Goal: Information Seeking & Learning: Learn about a topic

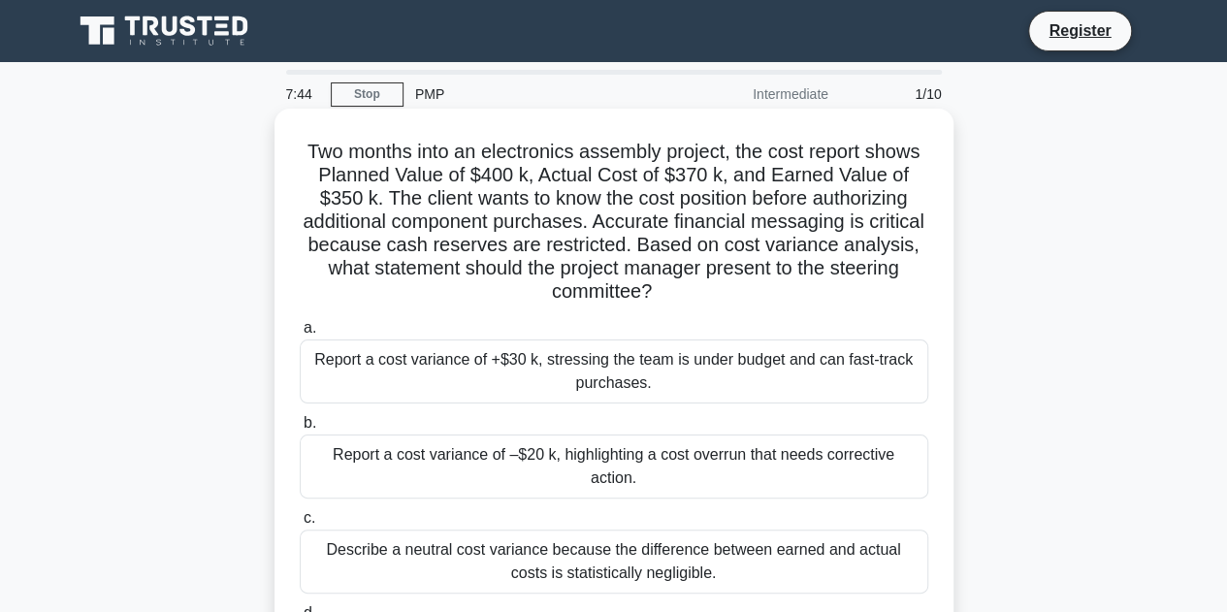
click at [466, 450] on div "Report a cost variance of –$20 k, highlighting a cost overrun that needs correc…" at bounding box center [614, 467] width 629 height 64
click at [300, 430] on input "b. Report a cost variance of –$20 k, highlighting a cost overrun that needs cor…" at bounding box center [300, 423] width 0 height 13
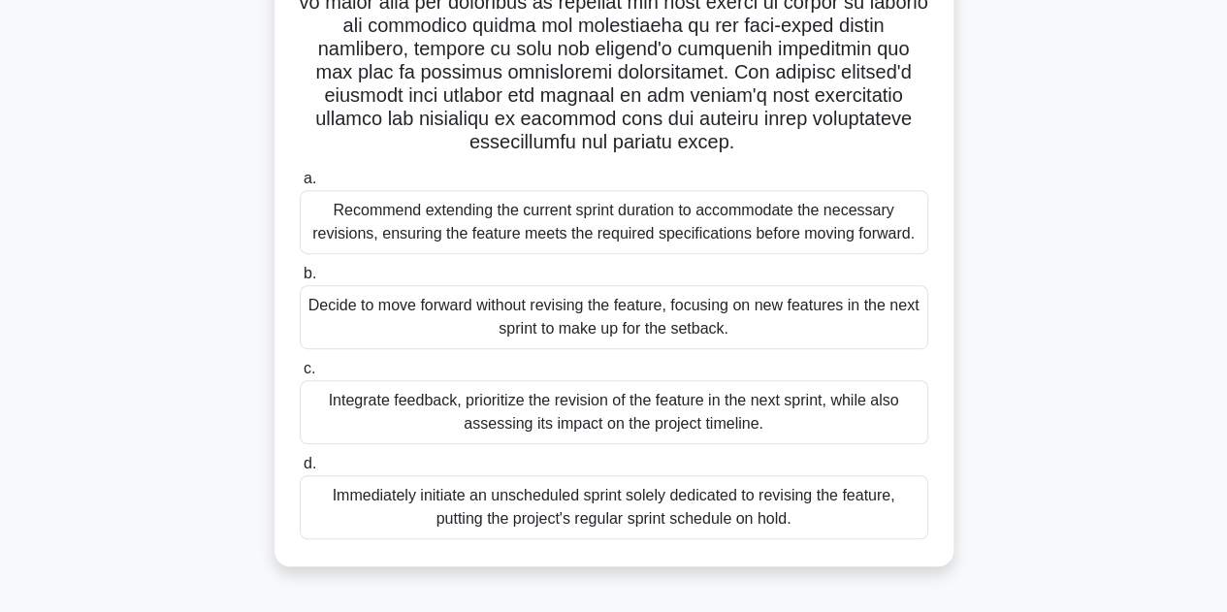
scroll to position [388, 0]
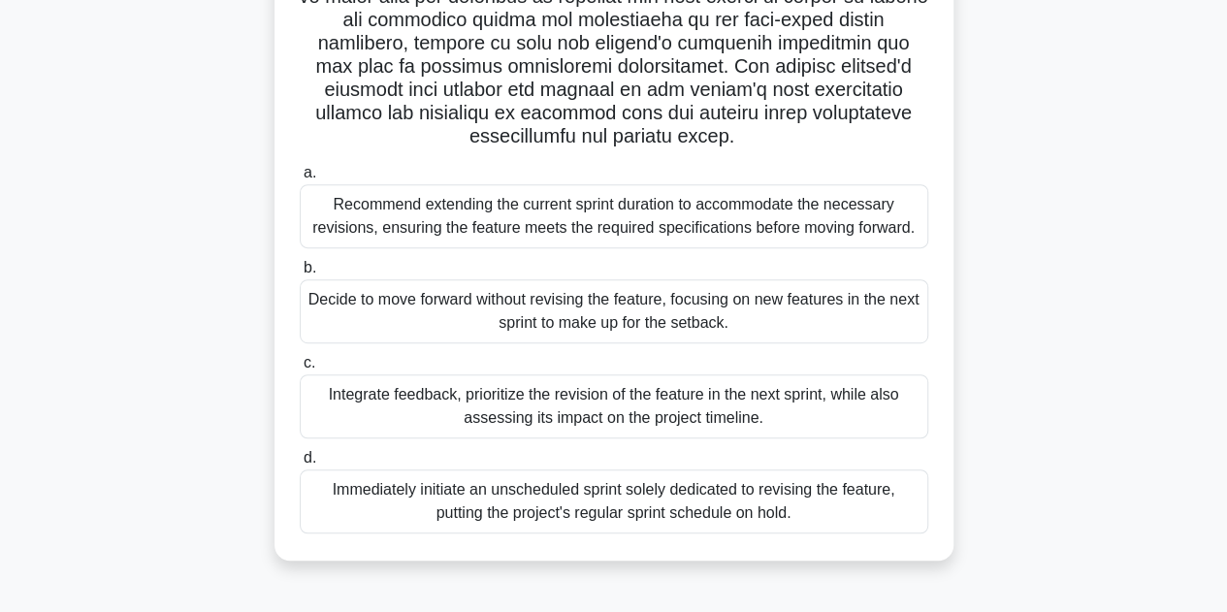
click at [831, 394] on div "Integrate feedback, prioritize the revision of the feature in the next sprint, …" at bounding box center [614, 406] width 629 height 64
click at [300, 370] on input "c. Integrate feedback, prioritize the revision of the feature in the next sprin…" at bounding box center [300, 363] width 0 height 13
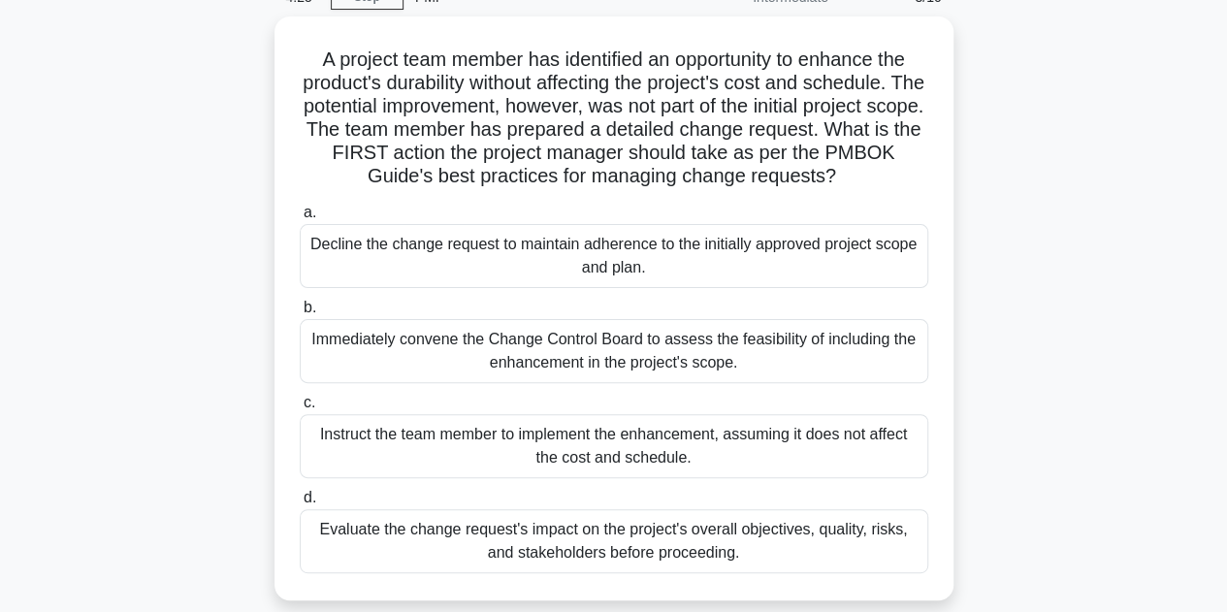
scroll to position [194, 0]
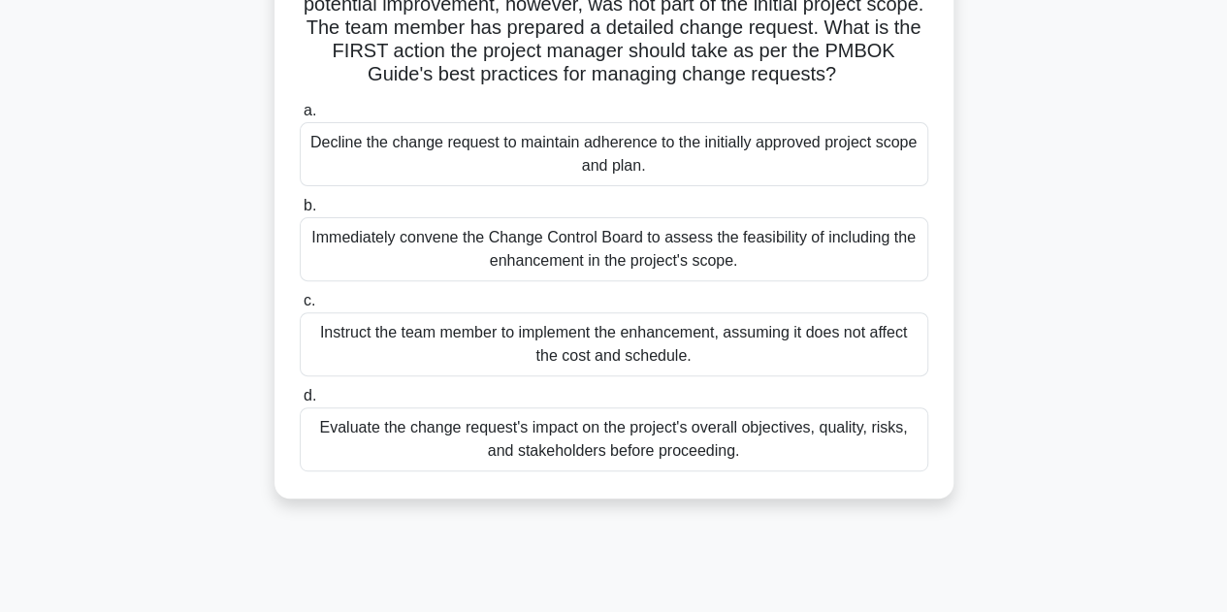
click at [739, 442] on div "Evaluate the change request's impact on the project's overall objectives, quali…" at bounding box center [614, 439] width 629 height 64
click at [300, 403] on input "d. Evaluate the change request's impact on the project's overall objectives, qu…" at bounding box center [300, 396] width 0 height 13
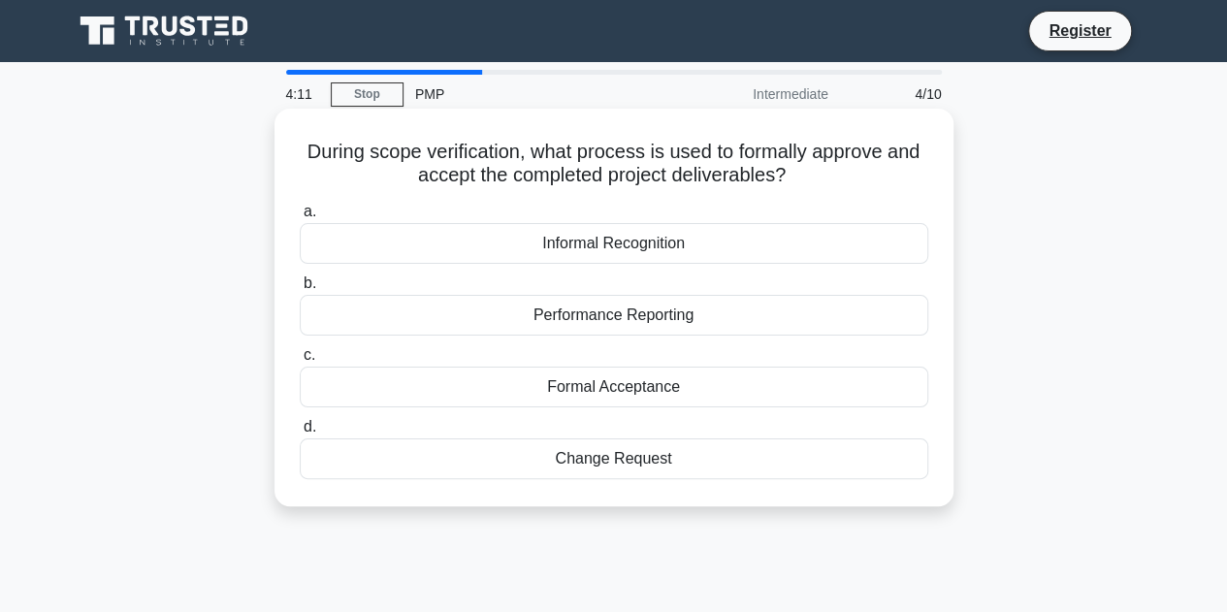
scroll to position [0, 0]
click at [687, 383] on div "Formal Acceptance" at bounding box center [614, 387] width 629 height 41
click at [300, 362] on input "c. Formal Acceptance" at bounding box center [300, 355] width 0 height 13
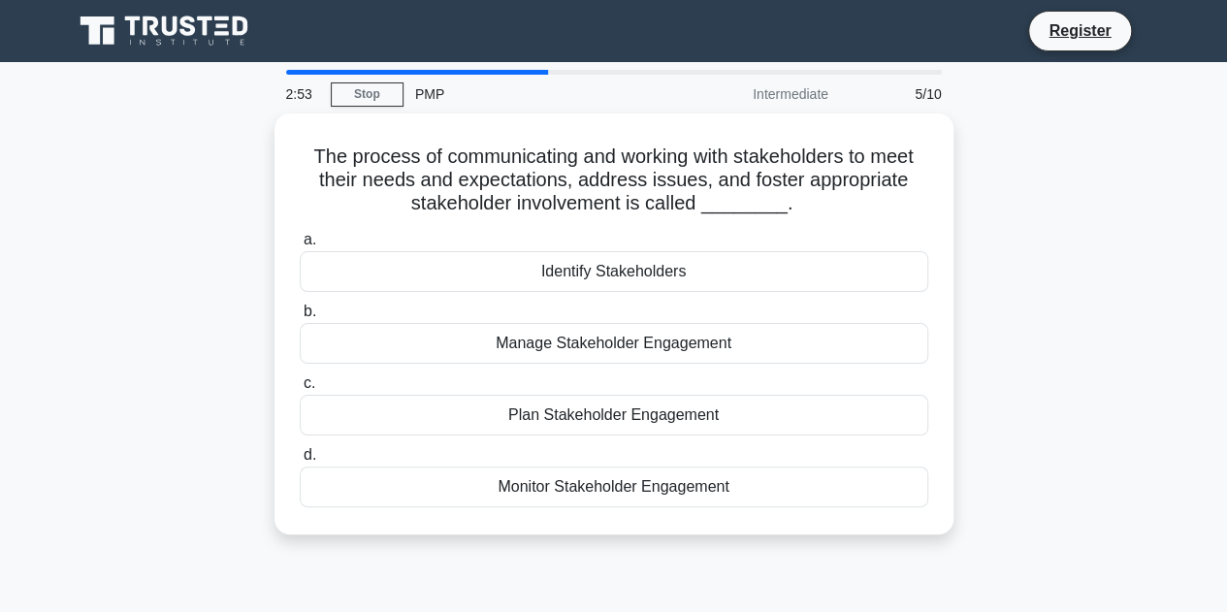
click at [873, 98] on div "5/10" at bounding box center [896, 94] width 113 height 39
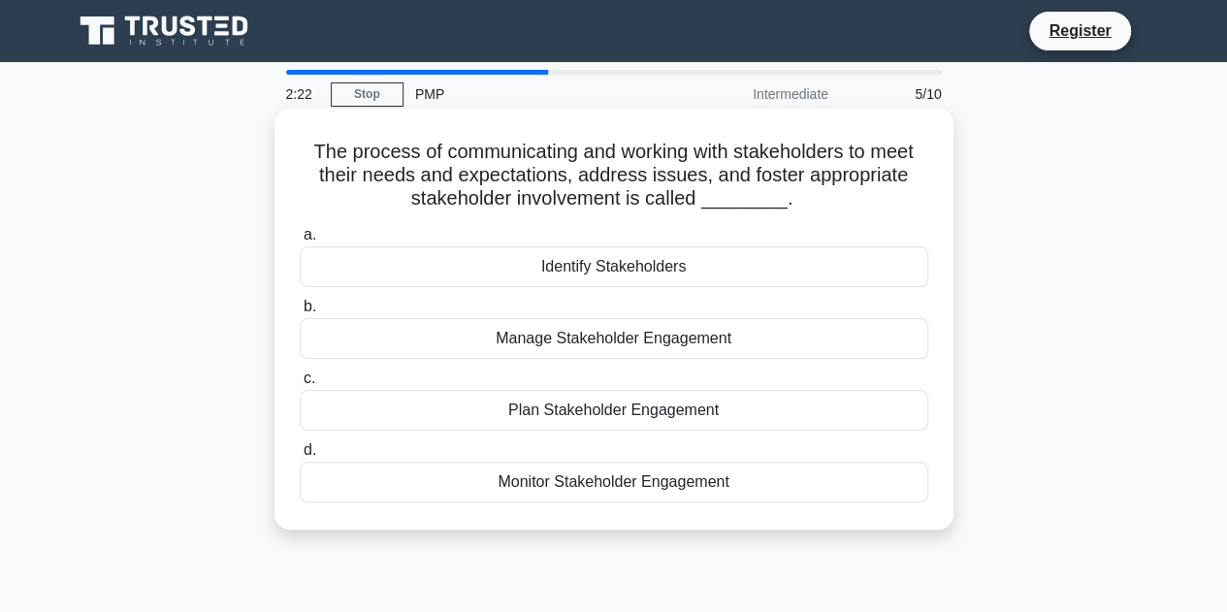
click at [663, 342] on div "Manage Stakeholder Engagement" at bounding box center [614, 338] width 629 height 41
click at [300, 313] on input "b. Manage Stakeholder Engagement" at bounding box center [300, 307] width 0 height 13
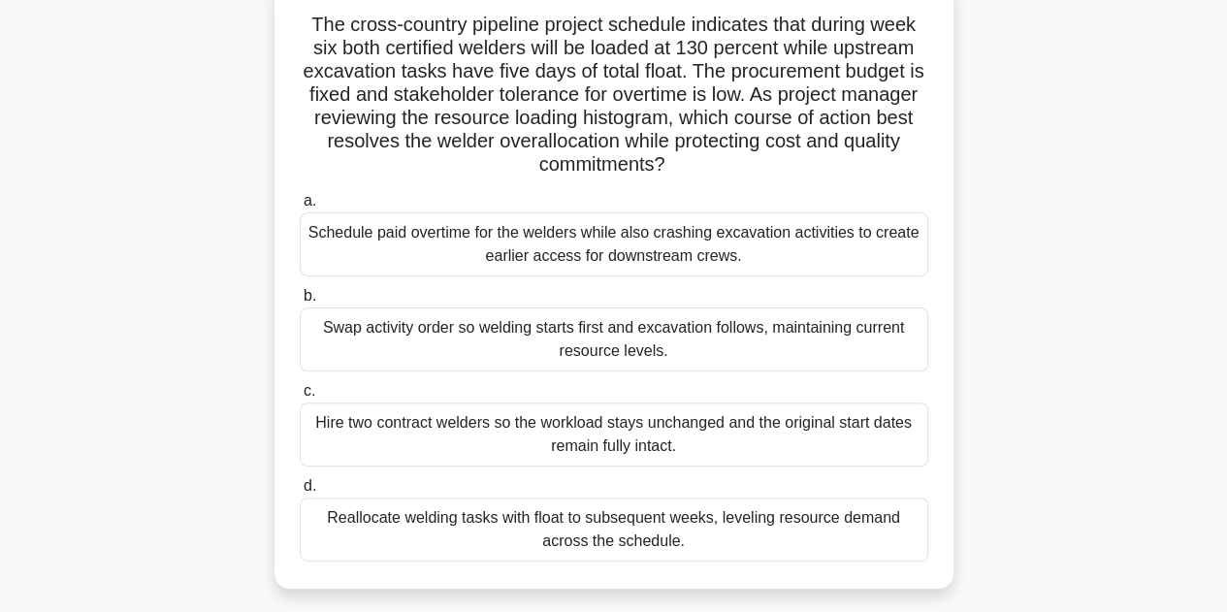
scroll to position [97, 0]
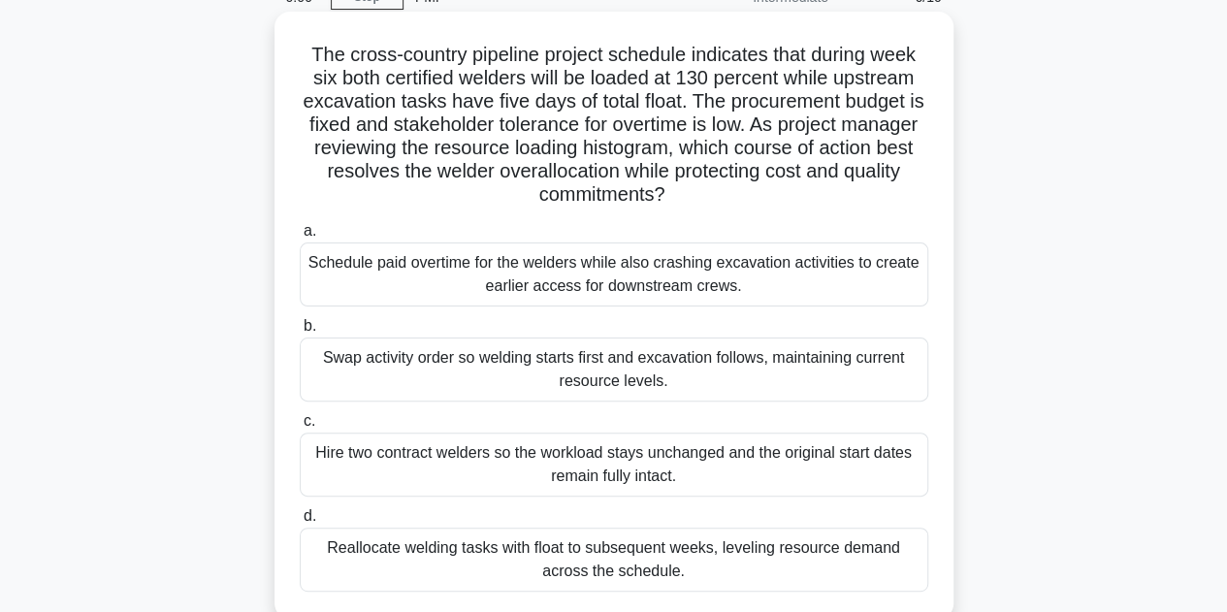
click at [697, 372] on div "Swap activity order so welding starts first and excavation follows, maintaining…" at bounding box center [614, 370] width 629 height 64
click at [300, 333] on input "b. Swap activity order so welding starts first and excavation follows, maintain…" at bounding box center [300, 326] width 0 height 13
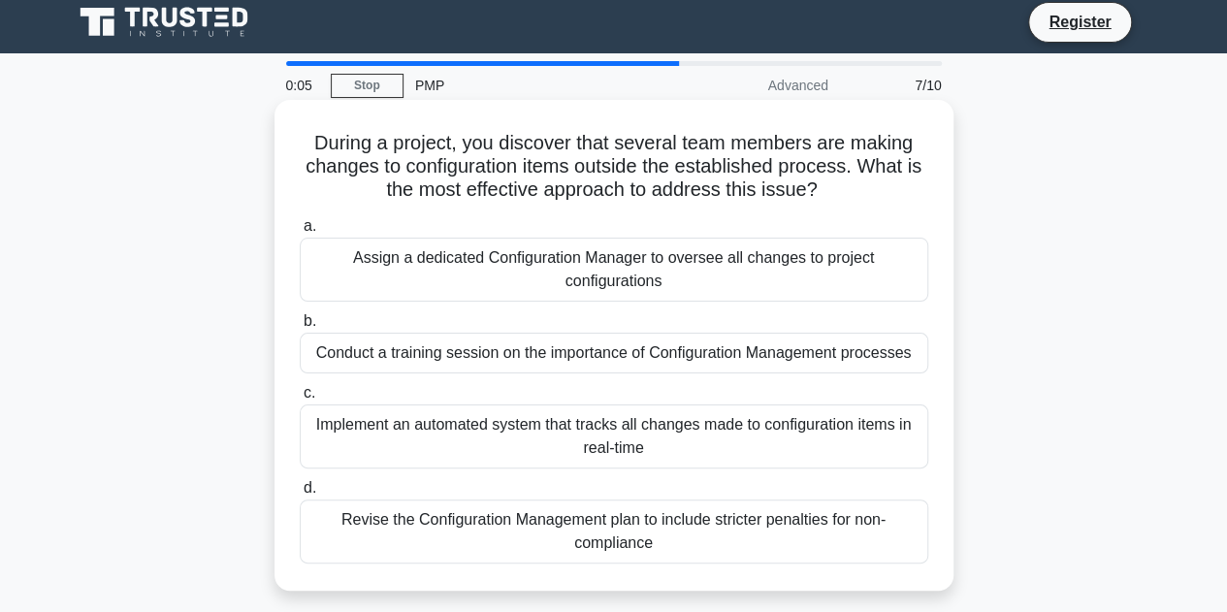
scroll to position [0, 0]
